Goal: Communication & Community: Answer question/provide support

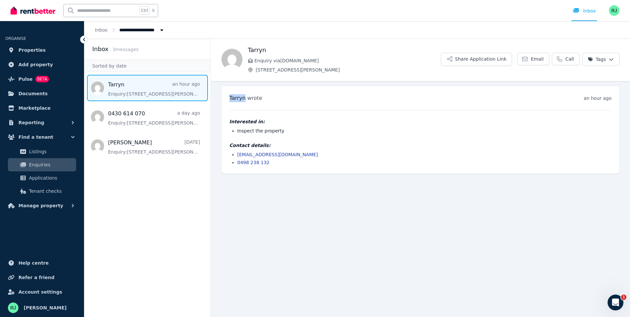
drag, startPoint x: 245, startPoint y: 98, endPoint x: 229, endPoint y: 98, distance: 15.5
click at [229, 98] on h3 "[PERSON_NAME] wrote" at bounding box center [245, 98] width 33 height 8
copy span "Tarryn"
click at [290, 196] on main "Back Tarryn Enquiry via [DOMAIN_NAME] [STREET_ADDRESS][PERSON_NAME] Share Appli…" at bounding box center [420, 178] width 419 height 279
drag, startPoint x: 289, startPoint y: 155, endPoint x: 237, endPoint y: 155, distance: 51.4
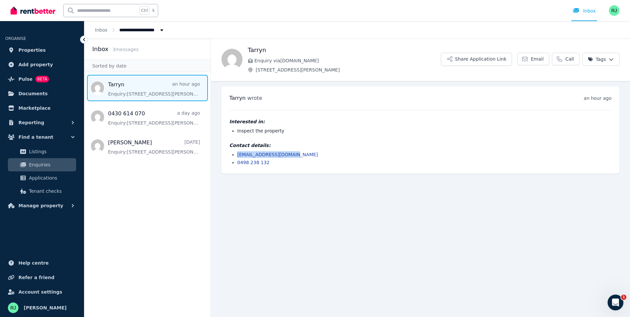
click at [237, 155] on li "[EMAIL_ADDRESS][DOMAIN_NAME]" at bounding box center [424, 154] width 375 height 7
copy link "[EMAIL_ADDRESS][DOMAIN_NAME]"
click at [265, 204] on main "Back Tarryn Enquiry via [DOMAIN_NAME] [STREET_ADDRESS][PERSON_NAME] Share Appli…" at bounding box center [420, 178] width 419 height 279
